Goal: Task Accomplishment & Management: Use online tool/utility

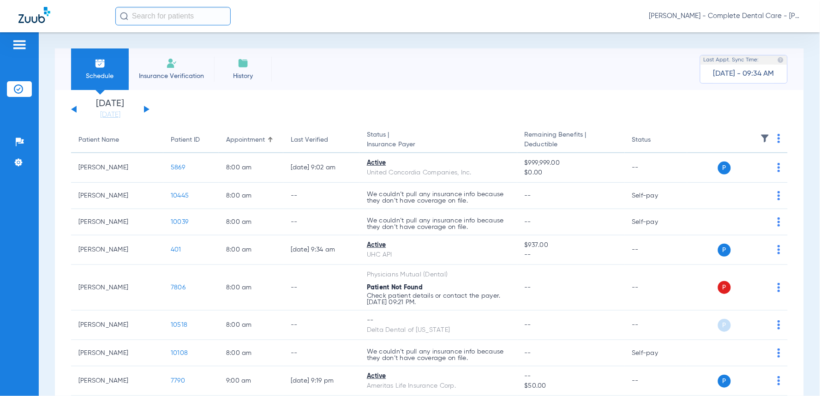
click at [176, 18] on input "text" at bounding box center [172, 16] width 115 height 18
click at [176, 18] on input "a" at bounding box center [172, 16] width 115 height 18
type input "m"
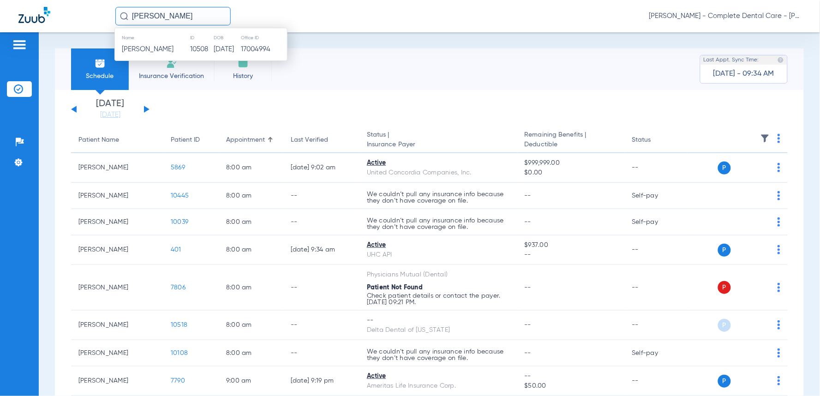
type input "[PERSON_NAME]"
click at [152, 63] on li "Insurance Verification" at bounding box center [171, 69] width 85 height 42
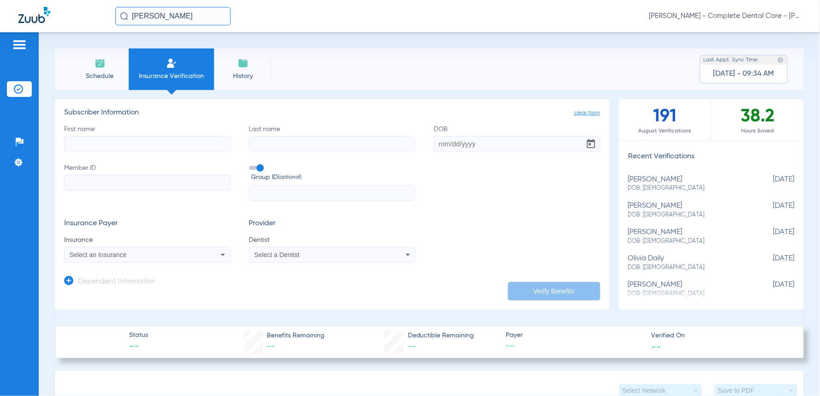
click at [156, 54] on li "Insurance Verification" at bounding box center [171, 69] width 85 height 42
click at [168, 19] on input "[PERSON_NAME]" at bounding box center [172, 16] width 115 height 18
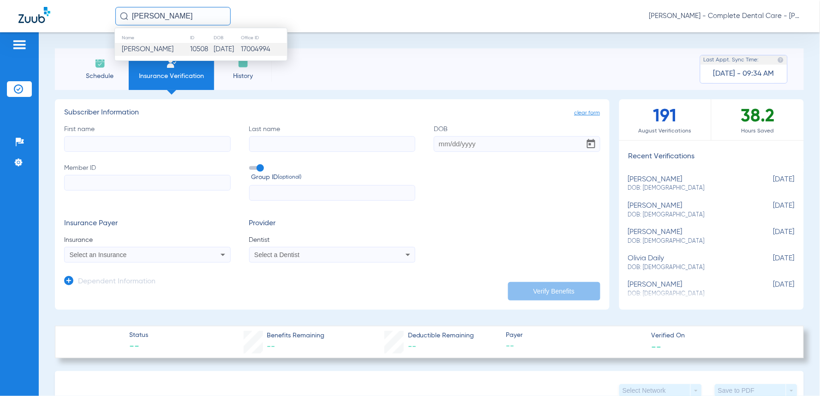
click at [162, 50] on span "[PERSON_NAME]" at bounding box center [148, 49] width 52 height 7
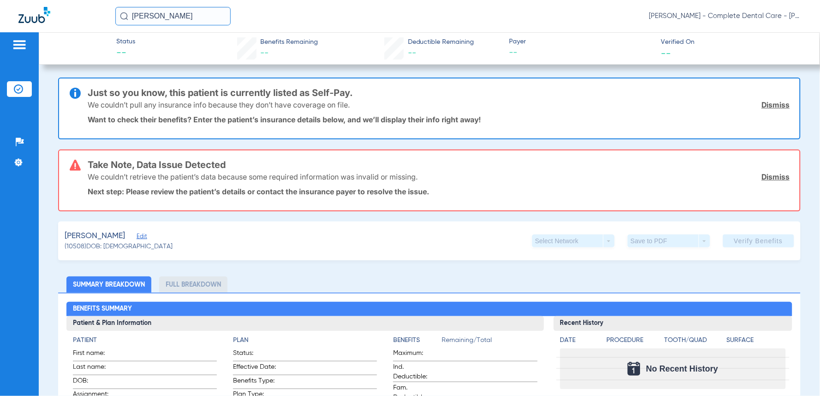
click at [137, 234] on span "Edit" at bounding box center [141, 237] width 8 height 9
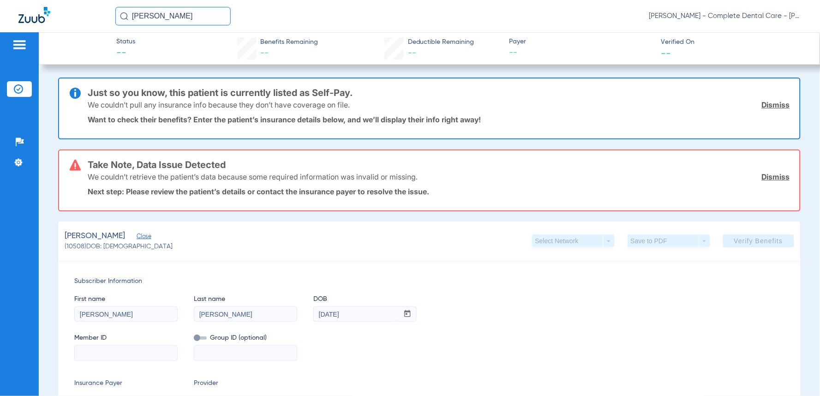
click at [100, 343] on mat-form-field at bounding box center [125, 352] width 103 height 18
click at [107, 349] on input at bounding box center [126, 353] width 102 height 15
paste input "455-67-0941"
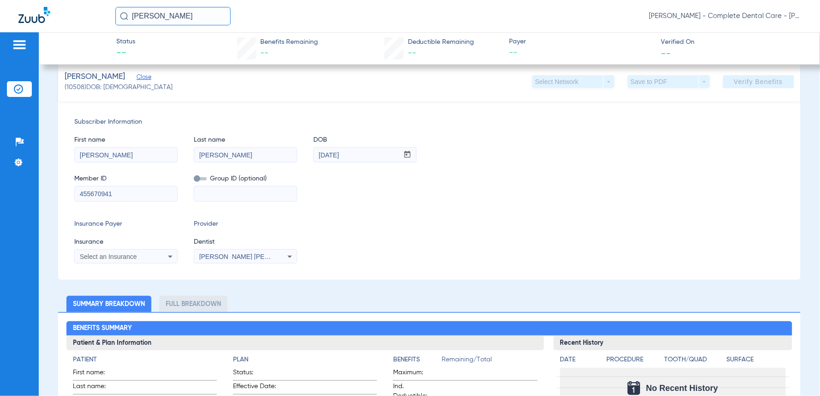
scroll to position [171, 0]
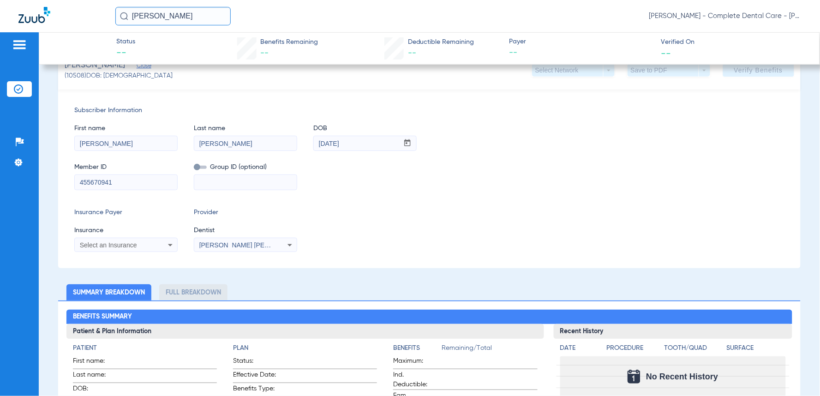
type input "455670941"
click at [172, 244] on icon at bounding box center [170, 245] width 5 height 2
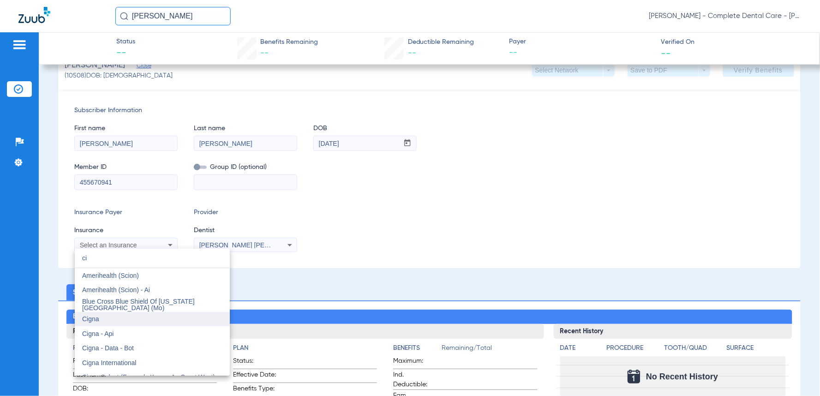
type input "ci"
click at [109, 320] on mat-option "Cigna" at bounding box center [152, 319] width 155 height 15
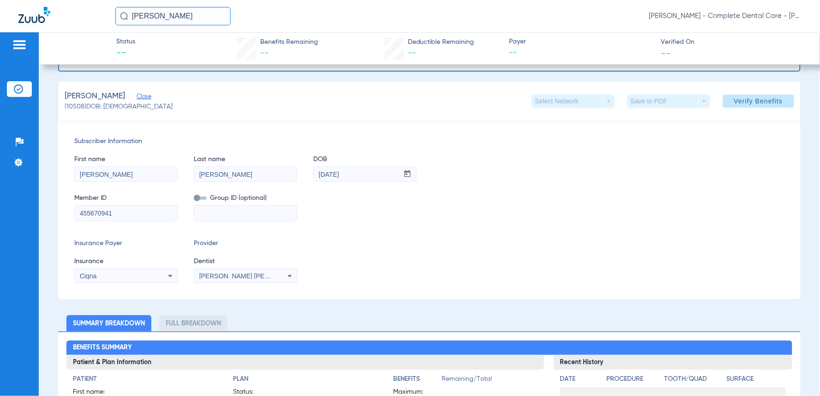
scroll to position [58, 0]
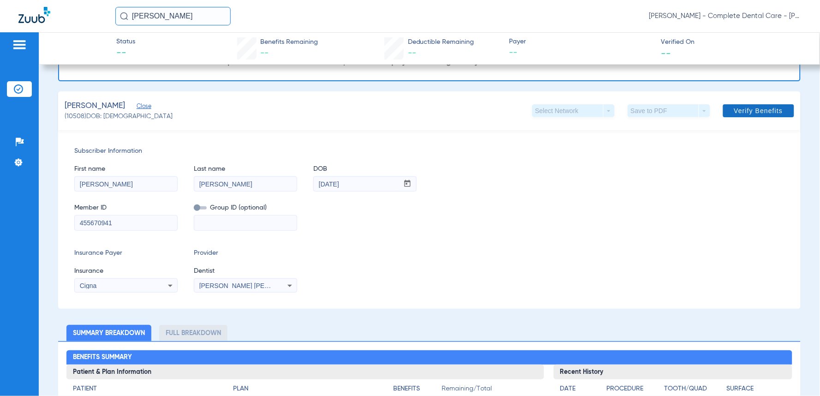
click at [748, 114] on span at bounding box center [758, 111] width 71 height 22
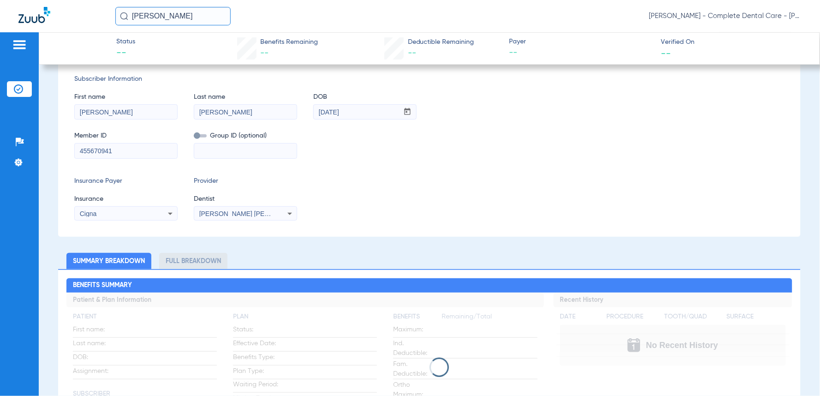
scroll to position [0, 0]
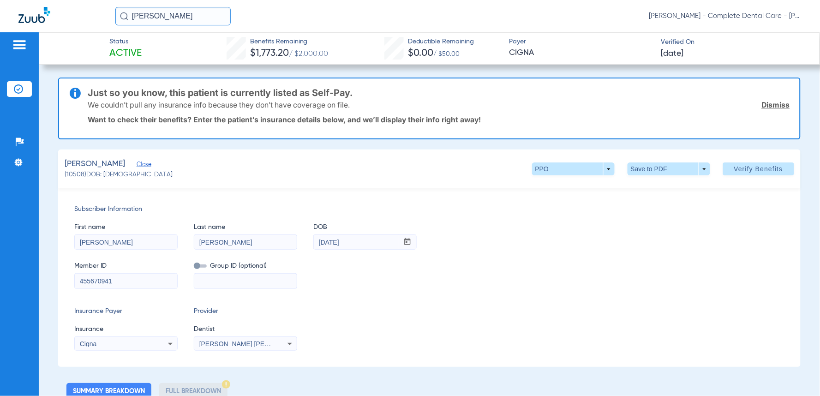
click at [596, 271] on div "Member ID 455670941 Group ID (optional)" at bounding box center [429, 271] width 710 height 36
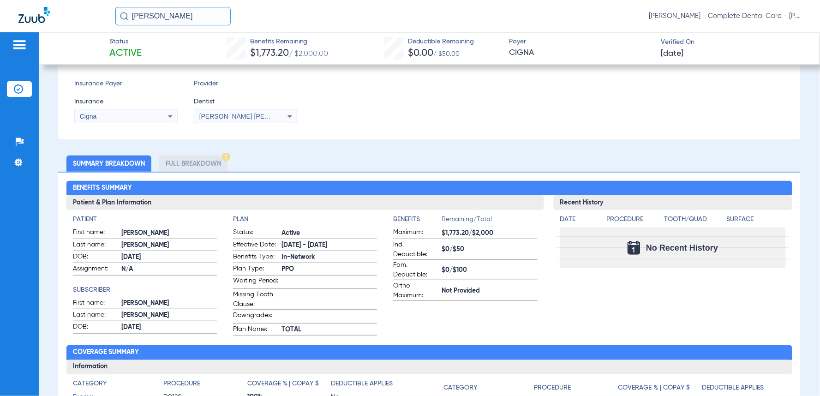
scroll to position [225, 0]
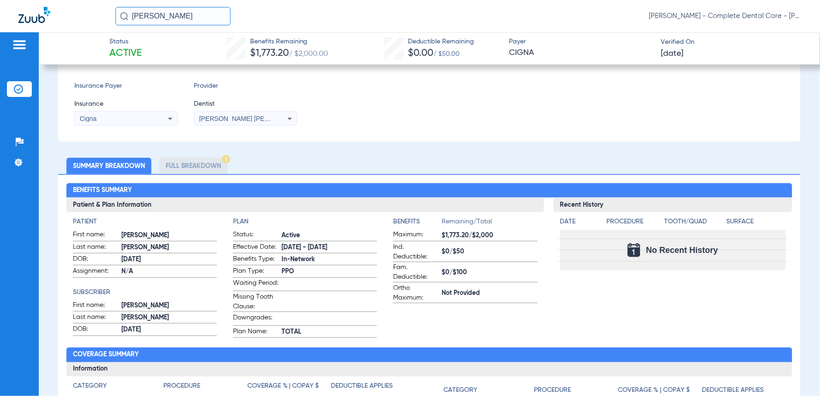
click at [181, 165] on li "Full Breakdown" at bounding box center [193, 166] width 68 height 16
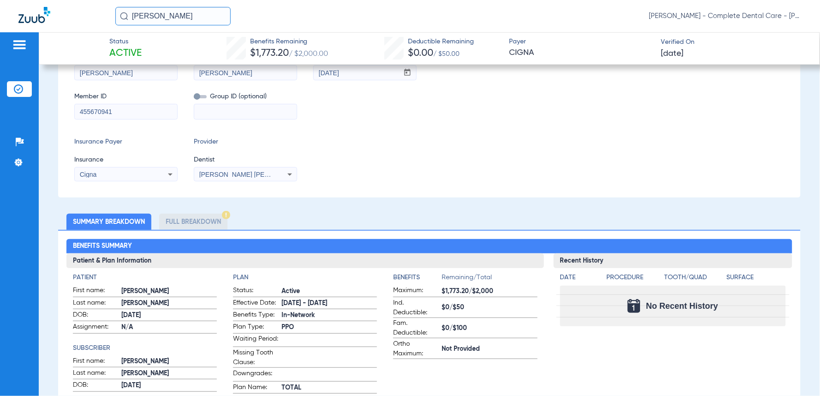
scroll to position [164, 0]
